Goal: Find specific page/section: Find specific page/section

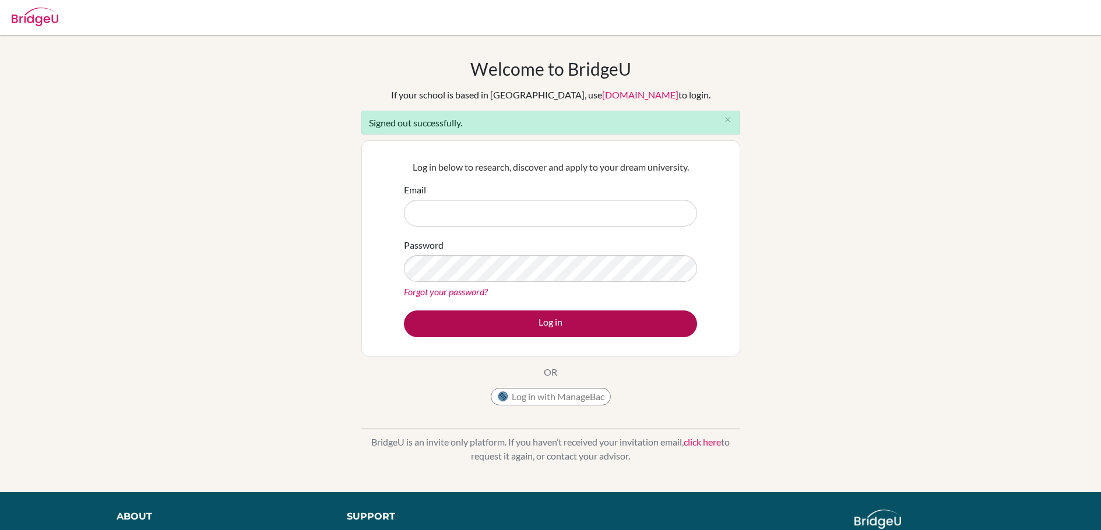
type input "[EMAIL_ADDRESS][DOMAIN_NAME]"
click at [557, 322] on button "Log in" at bounding box center [550, 324] width 293 height 27
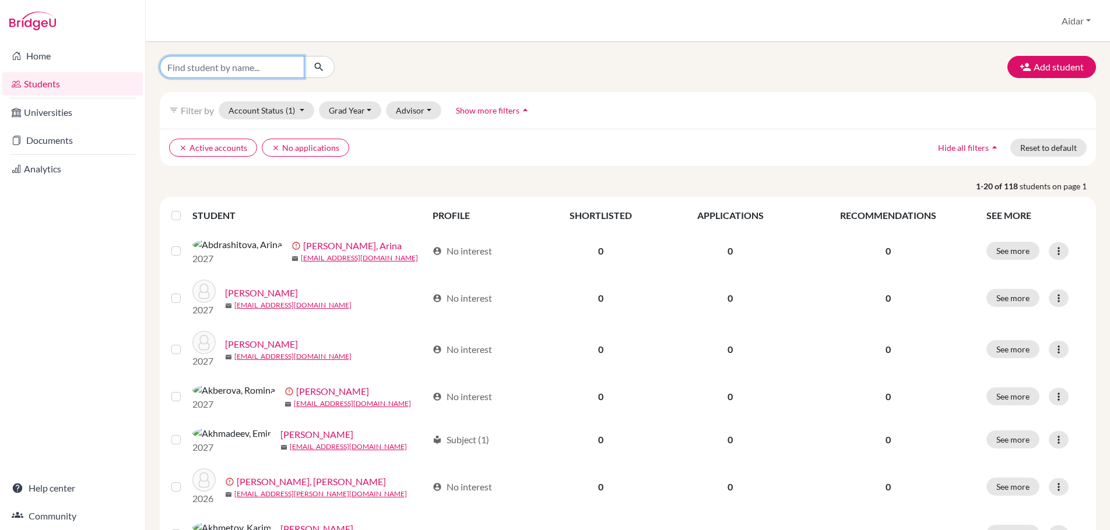
click at [189, 71] on input "Find student by name..." at bounding box center [232, 67] width 145 height 22
type input "Aydar Test"
click at [319, 65] on icon "submit" at bounding box center [319, 67] width 12 height 12
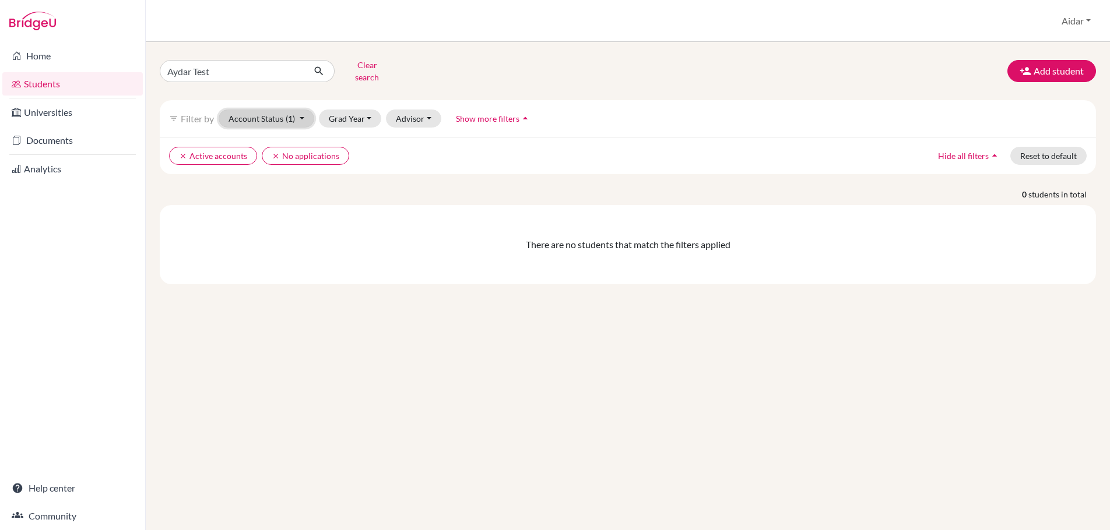
click at [274, 110] on button "Account Status (1)" at bounding box center [267, 119] width 96 height 18
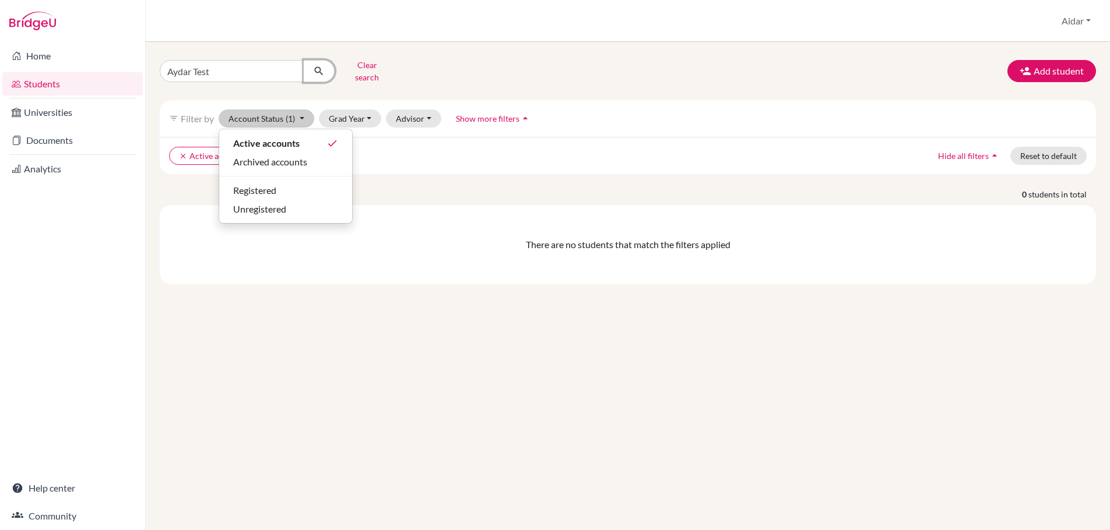
click at [322, 66] on icon "submit" at bounding box center [319, 71] width 12 height 12
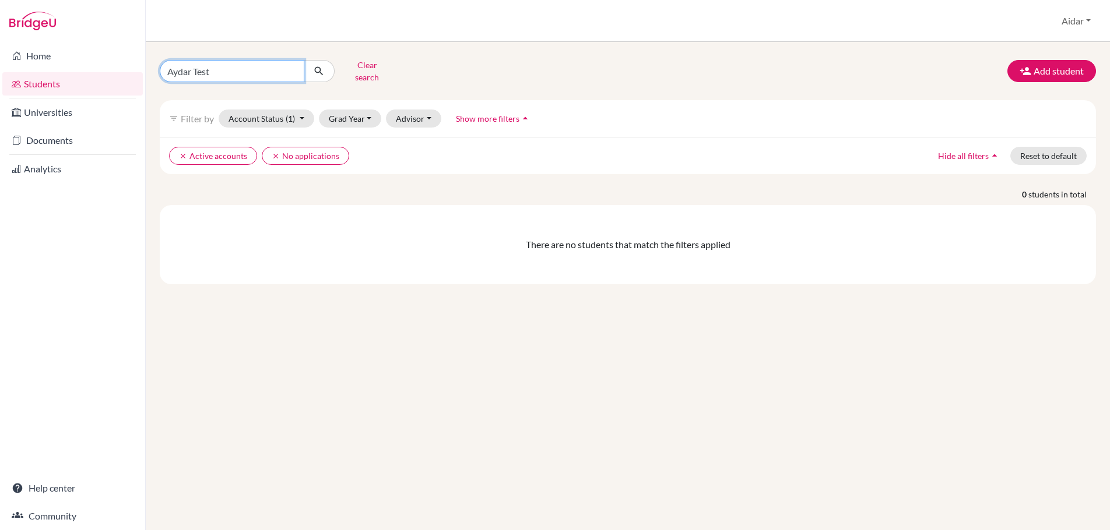
click at [293, 65] on input "Aydar Test" at bounding box center [232, 71] width 145 height 22
type input "Azaliia Islamova"
click at [317, 68] on icon "submit" at bounding box center [319, 71] width 12 height 12
click at [290, 68] on input "Azaliia Islamova" at bounding box center [232, 71] width 145 height 22
type input "Azaliia"
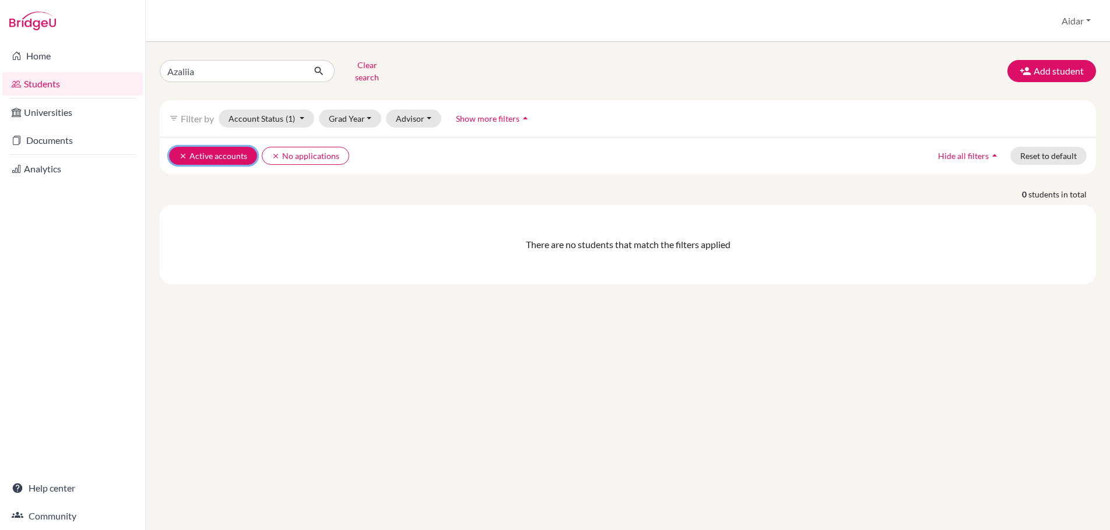
click at [227, 147] on button "clear Active accounts" at bounding box center [213, 156] width 88 height 18
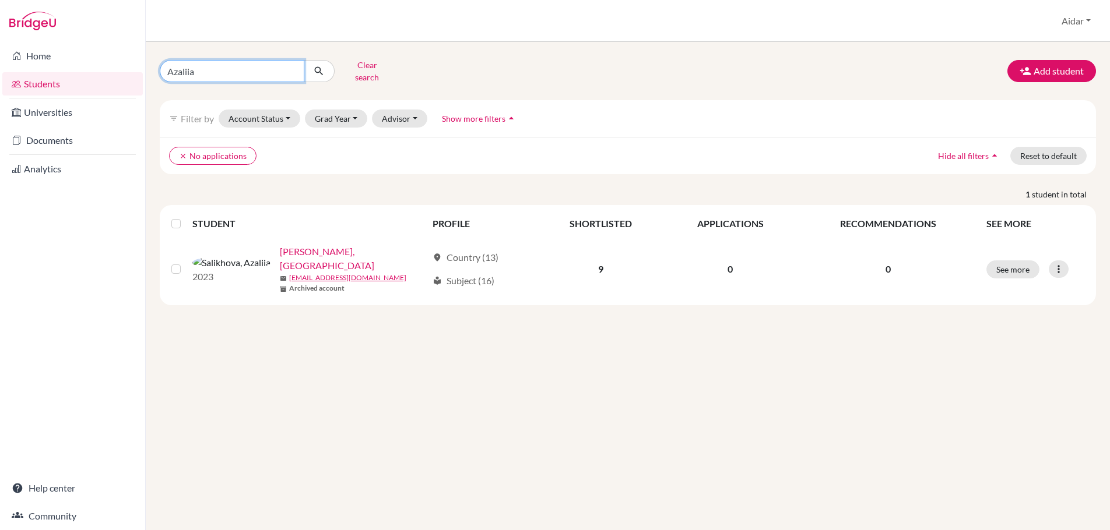
click at [228, 69] on input "Azaliia" at bounding box center [232, 71] width 145 height 22
type input "Azaliia Islamova"
click at [316, 65] on icon "submit" at bounding box center [319, 71] width 12 height 12
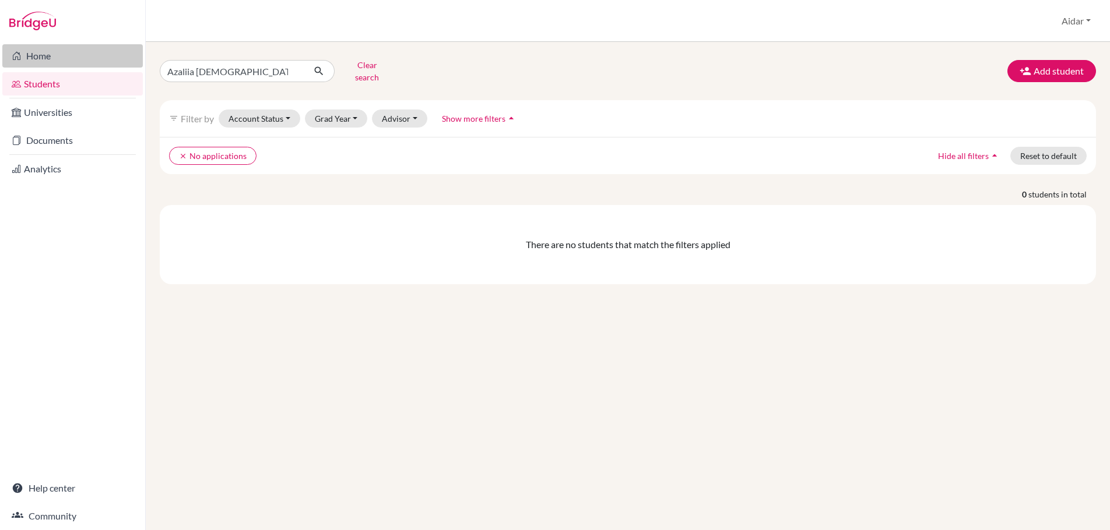
click at [41, 58] on link "Home" at bounding box center [72, 55] width 140 height 23
click at [251, 72] on input "Azaliia Islamova" at bounding box center [232, 71] width 145 height 22
click at [291, 68] on input "Azaliia [DEMOGRAPHIC_DATA]" at bounding box center [232, 71] width 145 height 22
click at [354, 110] on button "Grad Year" at bounding box center [336, 119] width 63 height 18
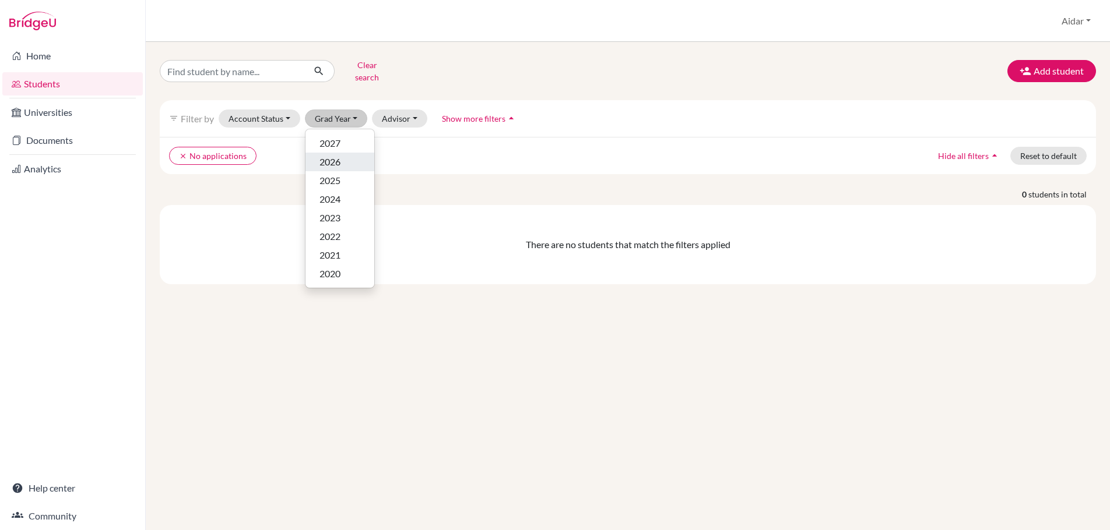
click at [339, 155] on span "2026" at bounding box center [329, 162] width 21 height 14
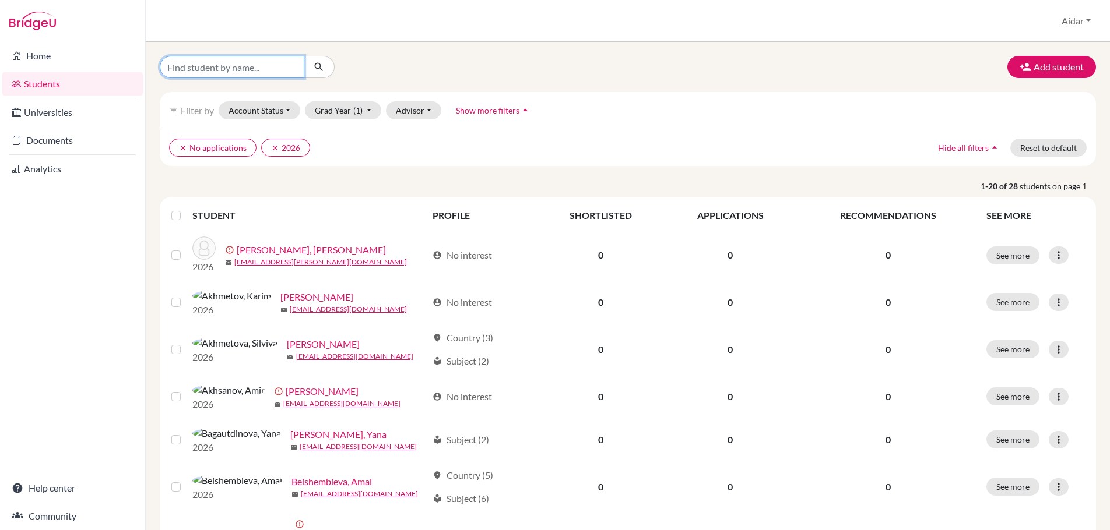
click at [247, 65] on input "Find student by name..." at bounding box center [232, 67] width 145 height 22
type input "Azaliia Islamova"
click at [315, 64] on icon "submit" at bounding box center [319, 67] width 12 height 12
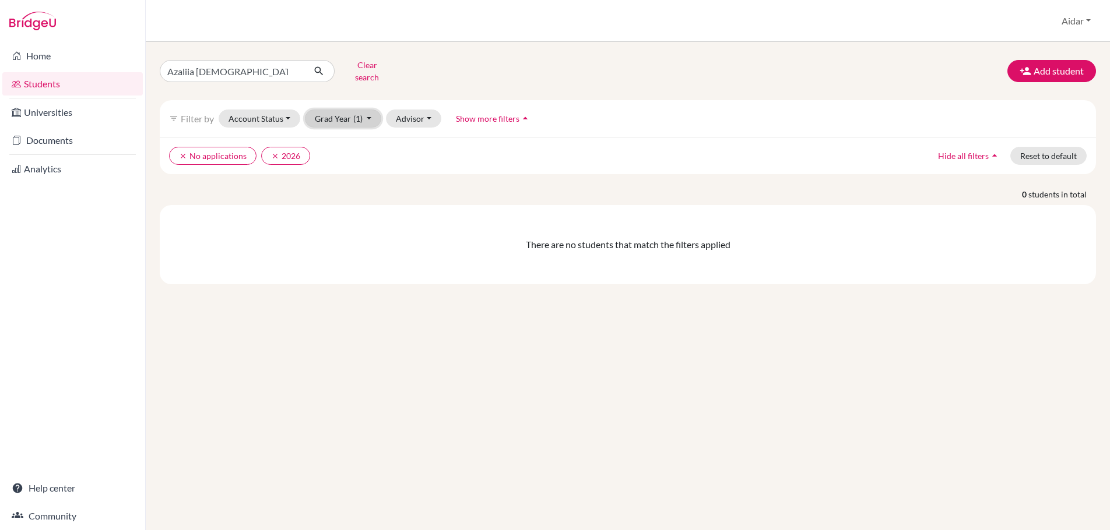
click at [336, 110] on button "Grad Year (1)" at bounding box center [343, 119] width 77 height 18
click at [389, 296] on div "Azaliia Islamova Clear search Add student filter_list Filter by Account Status …" at bounding box center [628, 286] width 964 height 488
click at [290, 66] on input "Azaliia Islamova" at bounding box center [232, 71] width 145 height 22
click at [335, 110] on button "Grad Year (1)" at bounding box center [343, 119] width 77 height 18
click at [334, 155] on span "2026" at bounding box center [329, 162] width 21 height 14
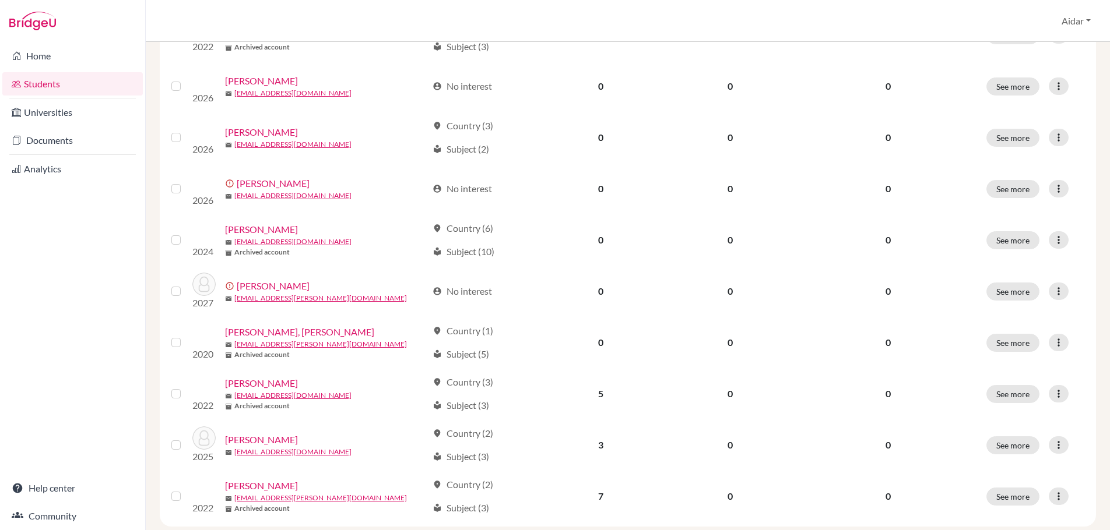
scroll to position [801, 0]
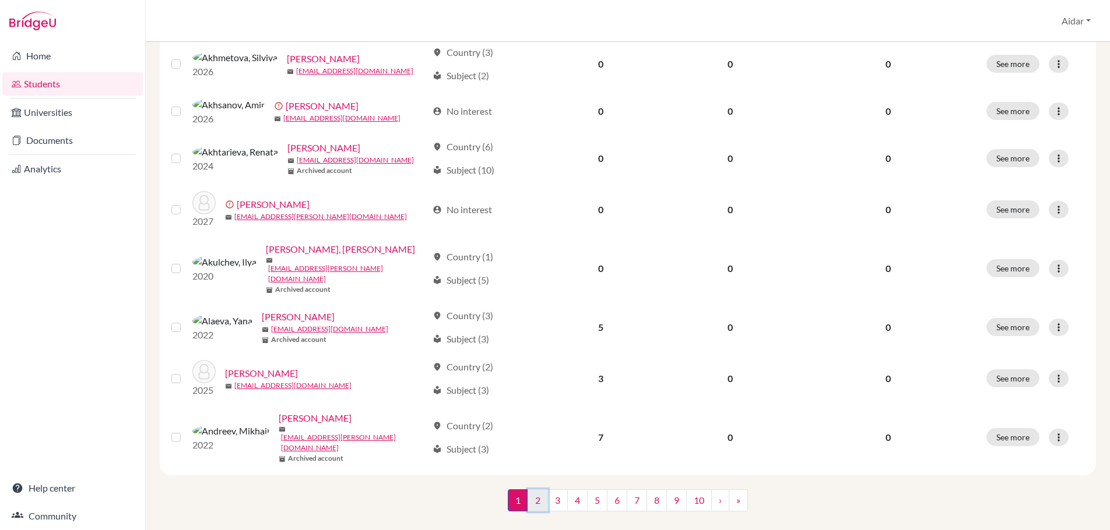
click at [533, 490] on link "2" at bounding box center [538, 501] width 20 height 22
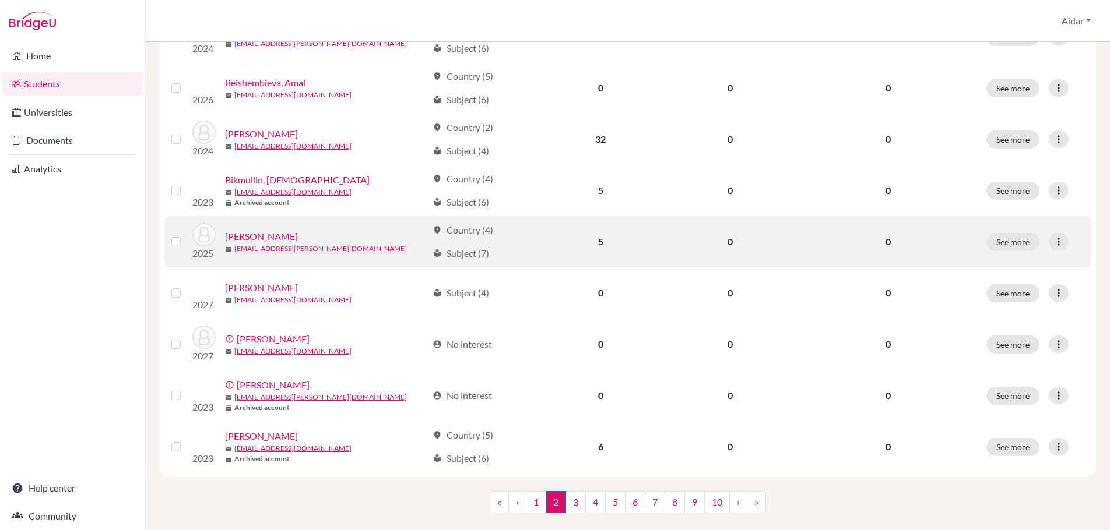
scroll to position [803, 0]
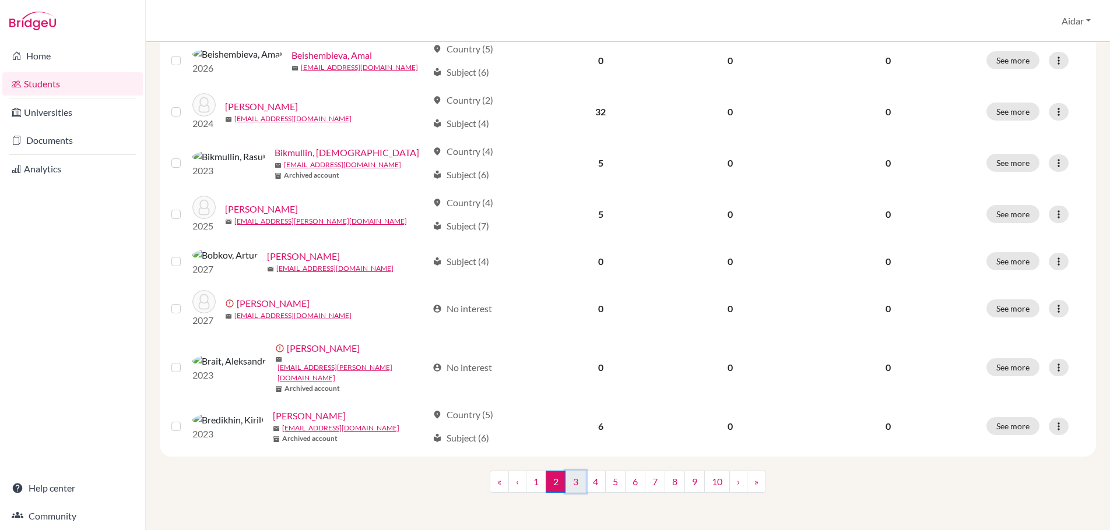
click at [572, 485] on link "3" at bounding box center [575, 482] width 20 height 22
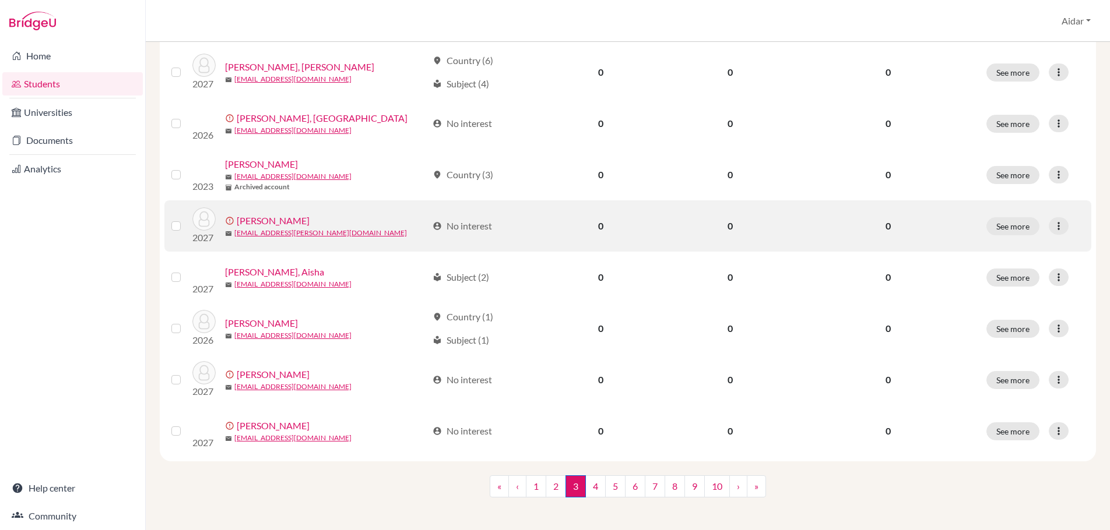
scroll to position [803, 0]
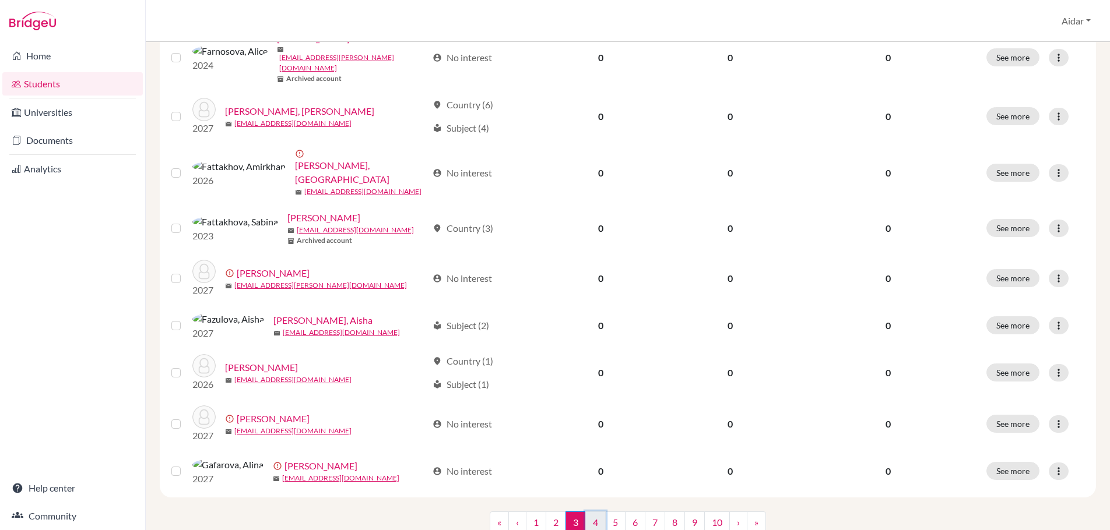
click at [589, 512] on link "4" at bounding box center [595, 523] width 20 height 22
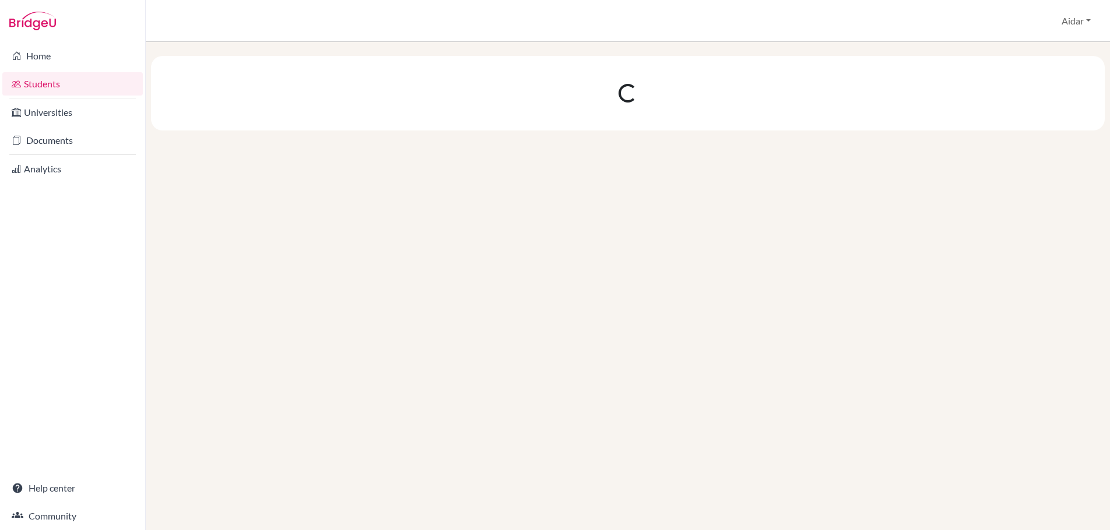
scroll to position [0, 0]
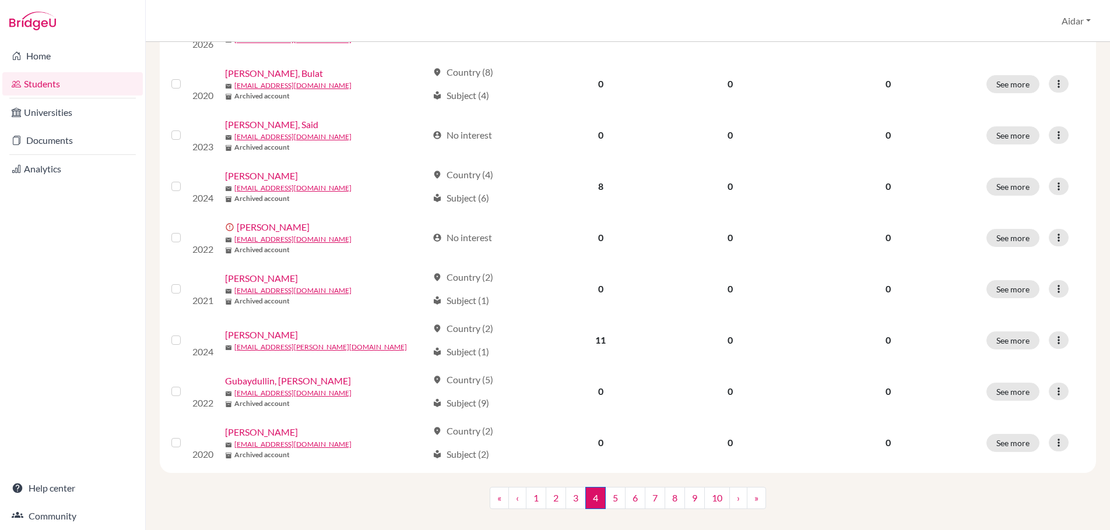
scroll to position [803, 0]
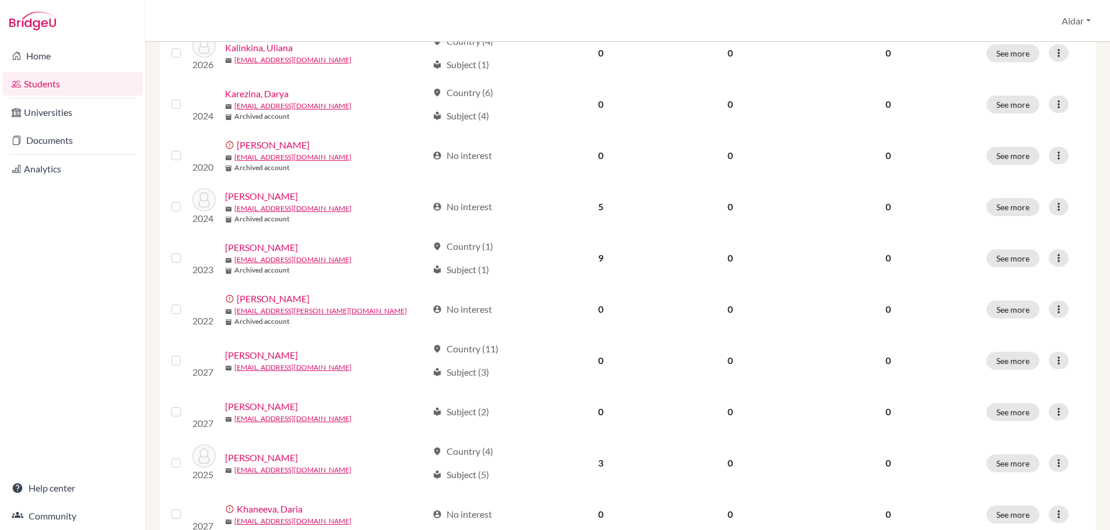
scroll to position [758, 0]
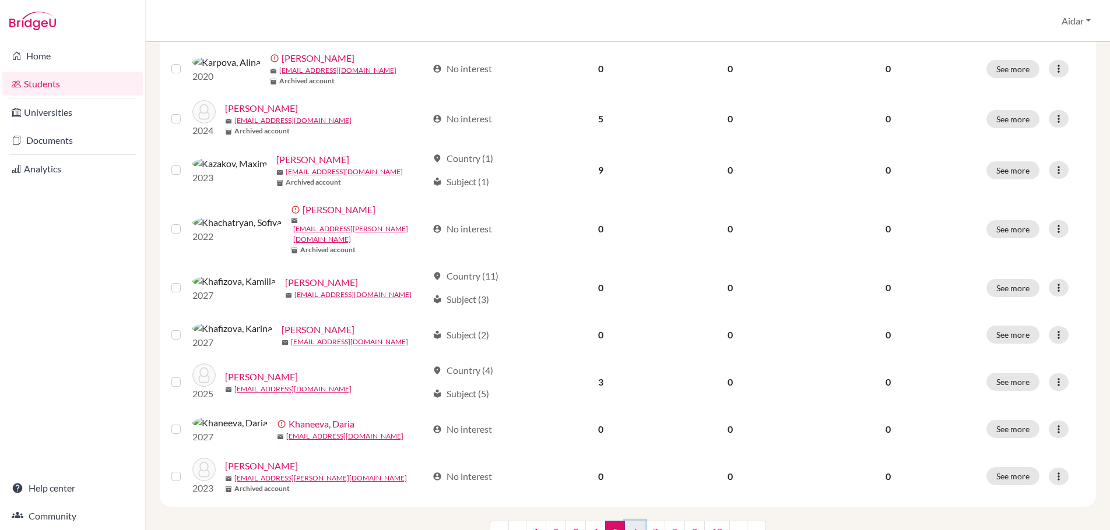
click at [628, 523] on link "6" at bounding box center [635, 532] width 20 height 22
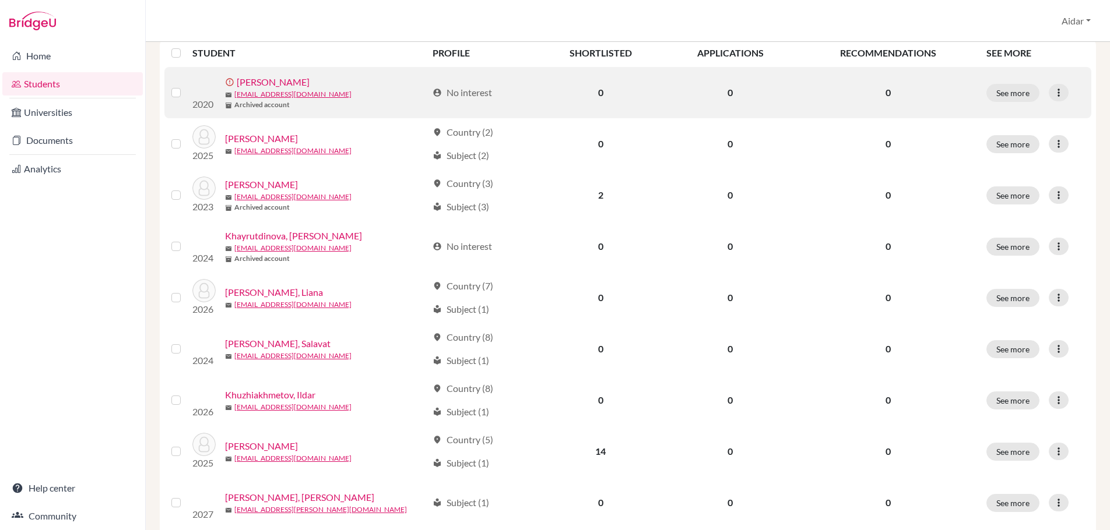
scroll to position [162, 0]
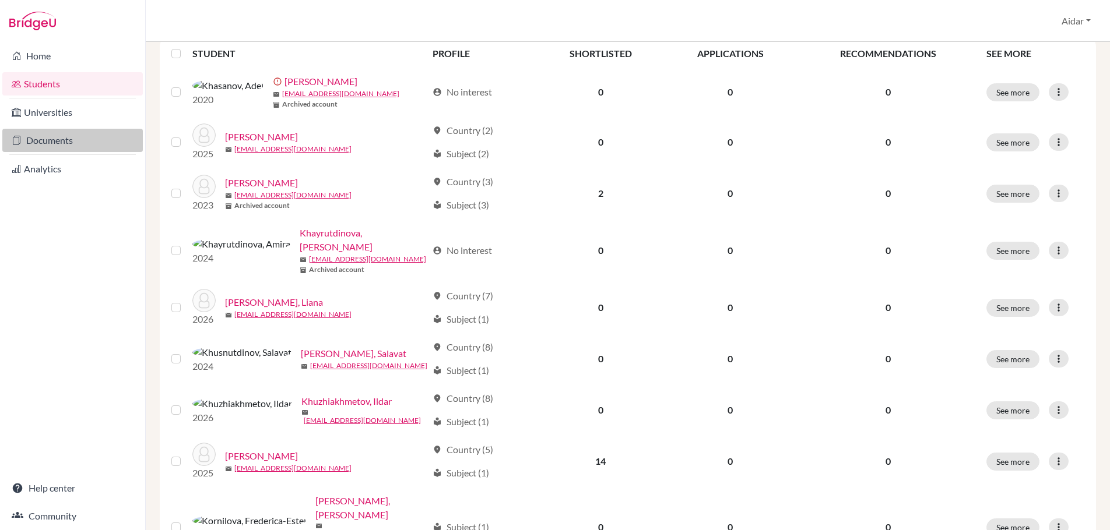
click at [60, 136] on link "Documents" at bounding box center [72, 140] width 140 height 23
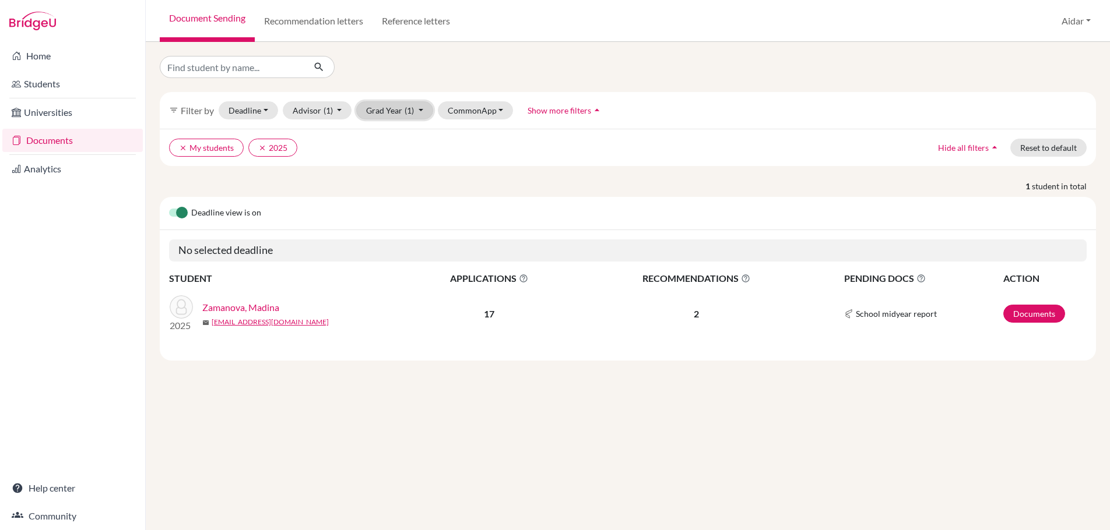
click at [392, 114] on button "Grad Year (1)" at bounding box center [394, 110] width 77 height 18
click at [385, 152] on span "2026" at bounding box center [381, 154] width 21 height 14
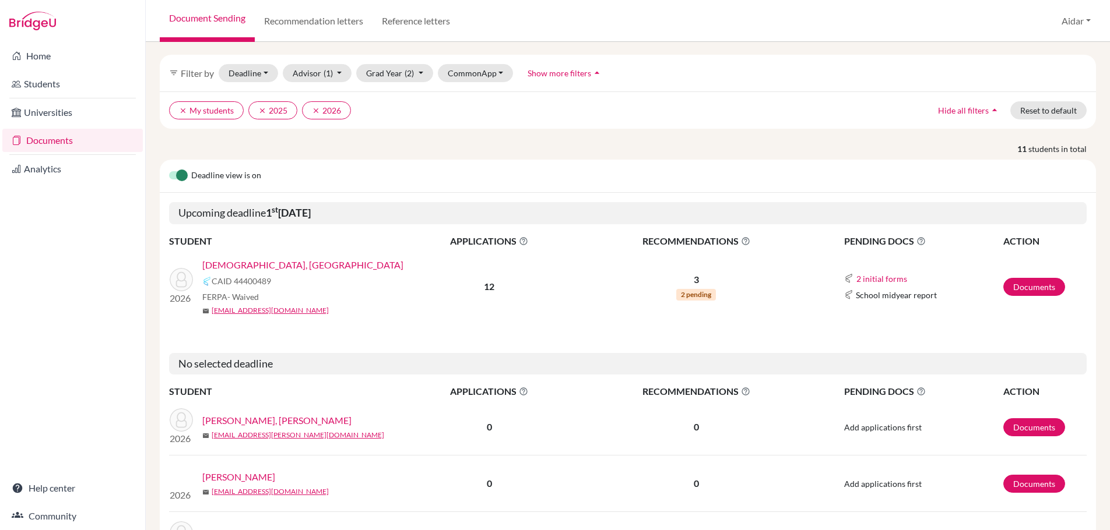
scroll to position [58, 0]
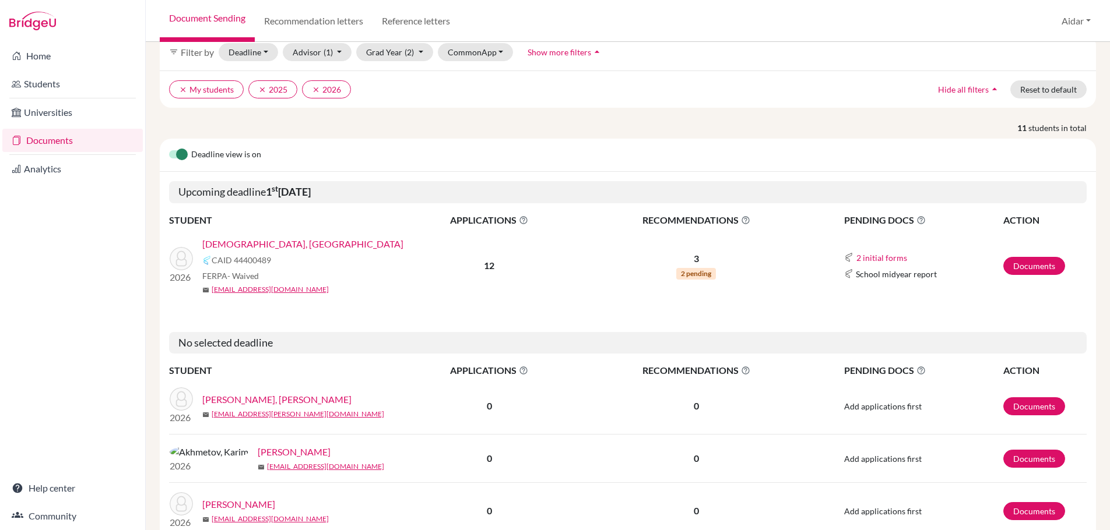
click at [259, 246] on link "Islamova, Azaliia" at bounding box center [302, 244] width 201 height 14
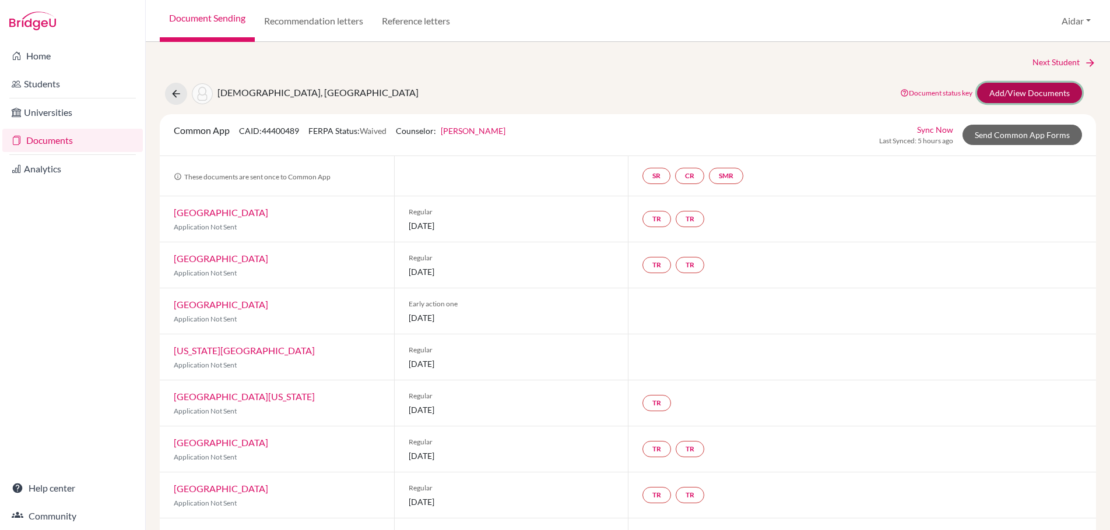
click at [993, 90] on link "Add/View Documents" at bounding box center [1029, 93] width 105 height 20
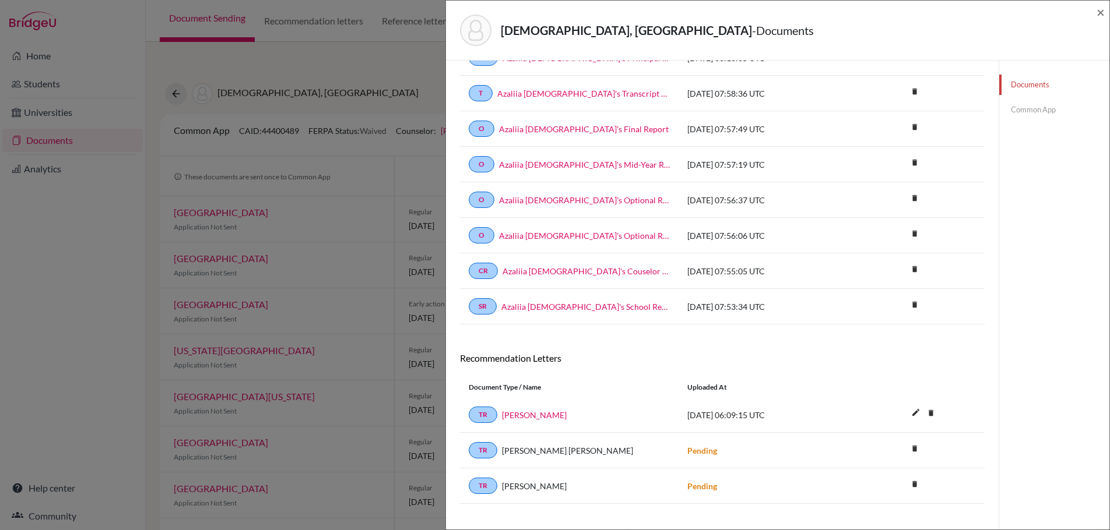
scroll to position [93, 0]
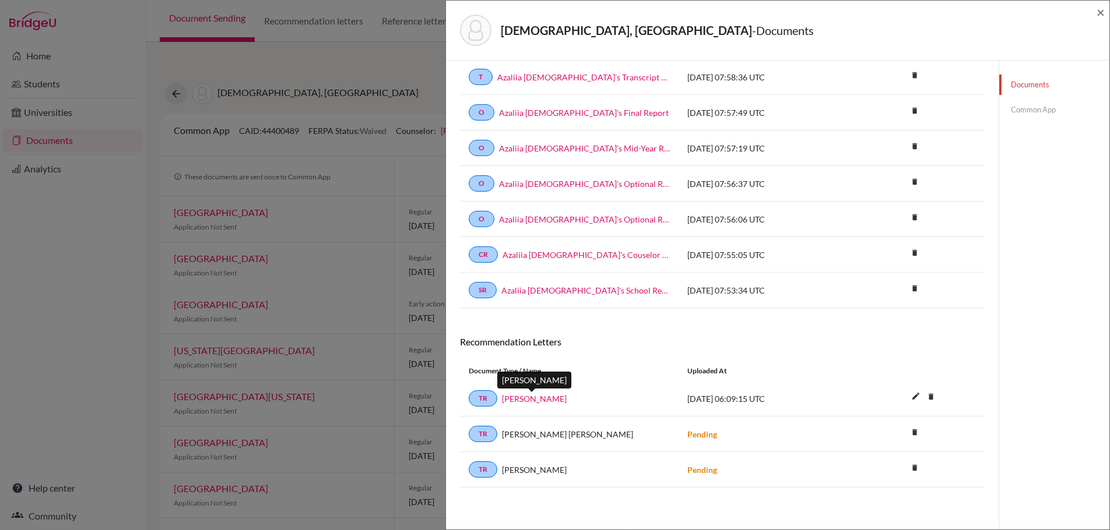
click at [543, 402] on link "[PERSON_NAME]" at bounding box center [534, 399] width 65 height 12
